Goal: Information Seeking & Learning: Check status

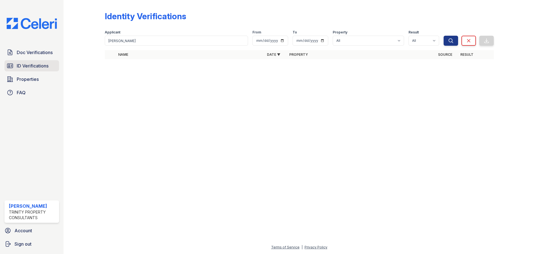
click at [30, 65] on span "ID Verifications" at bounding box center [33, 65] width 32 height 7
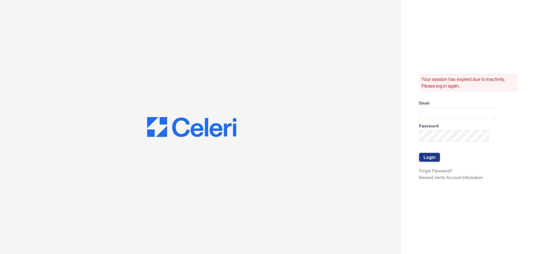
click at [445, 105] on div "Email" at bounding box center [457, 101] width 76 height 11
click at [447, 111] on input "email" at bounding box center [457, 113] width 76 height 12
type input "Gbarton@trinity-pm.com"
click at [419, 153] on button "Login" at bounding box center [429, 157] width 21 height 9
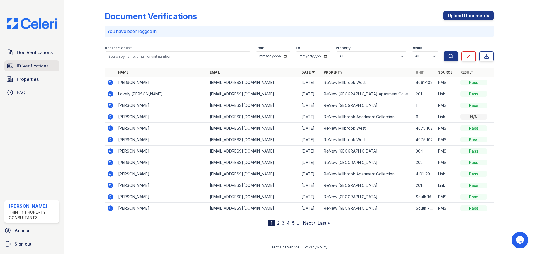
click at [38, 65] on span "ID Verifications" at bounding box center [33, 65] width 32 height 7
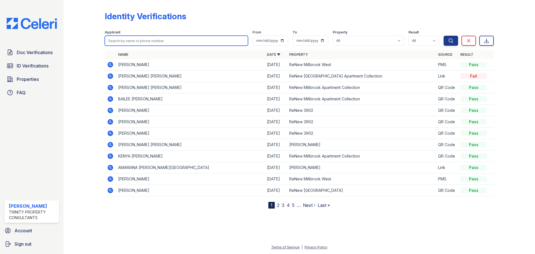
click at [158, 43] on input "search" at bounding box center [176, 41] width 143 height 10
type input "sapna"
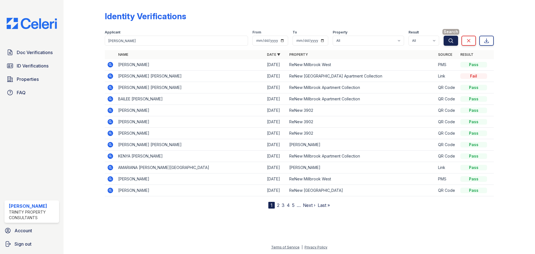
click at [447, 40] on button "Search" at bounding box center [451, 41] width 14 height 10
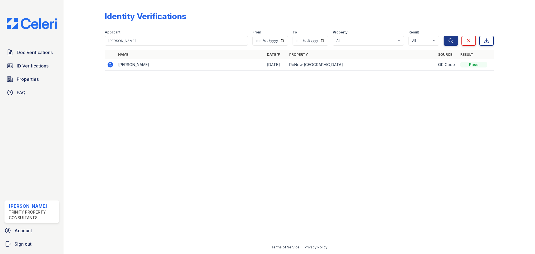
click at [109, 64] on icon at bounding box center [110, 64] width 7 height 7
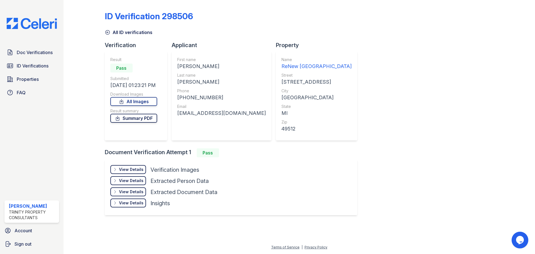
click at [139, 118] on link "Summary PDF" at bounding box center [133, 118] width 47 height 9
click at [38, 52] on span "Doc Verifications" at bounding box center [35, 52] width 36 height 7
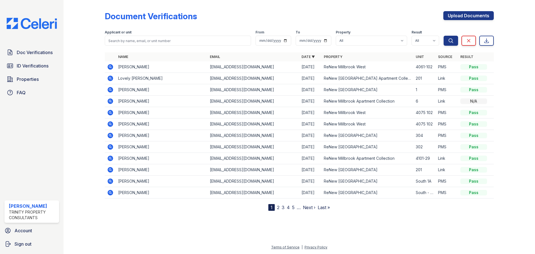
click at [32, 65] on span "ID Verifications" at bounding box center [33, 65] width 32 height 7
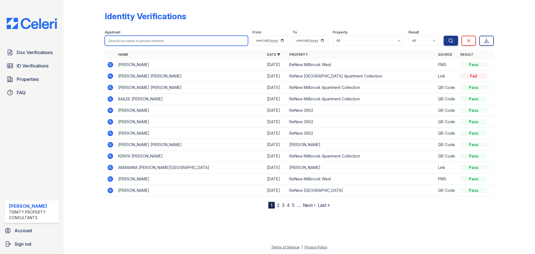
click at [140, 38] on input "search" at bounding box center [176, 41] width 143 height 10
type input "pooj"
click at [444, 36] on button "Search" at bounding box center [451, 41] width 14 height 10
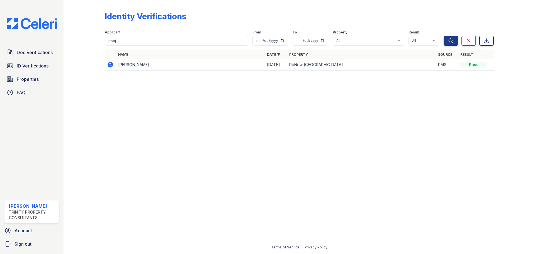
click at [110, 65] on icon at bounding box center [109, 64] width 1 height 1
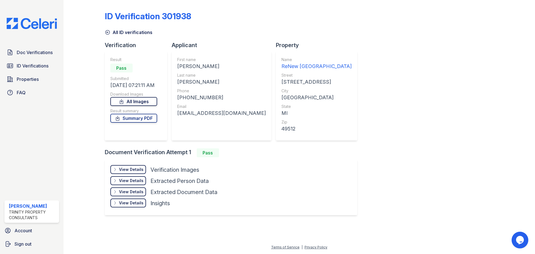
click at [147, 103] on link "All Images" at bounding box center [133, 101] width 47 height 9
drag, startPoint x: 453, startPoint y: 77, endPoint x: 465, endPoint y: 63, distance: 18.2
click at [453, 77] on div "ID Verification 301938 All ID verifications Verification Result Pass Submitted …" at bounding box center [299, 112] width 389 height 221
click at [120, 116] on icon at bounding box center [118, 118] width 6 height 6
